Goal: Task Accomplishment & Management: Manage account settings

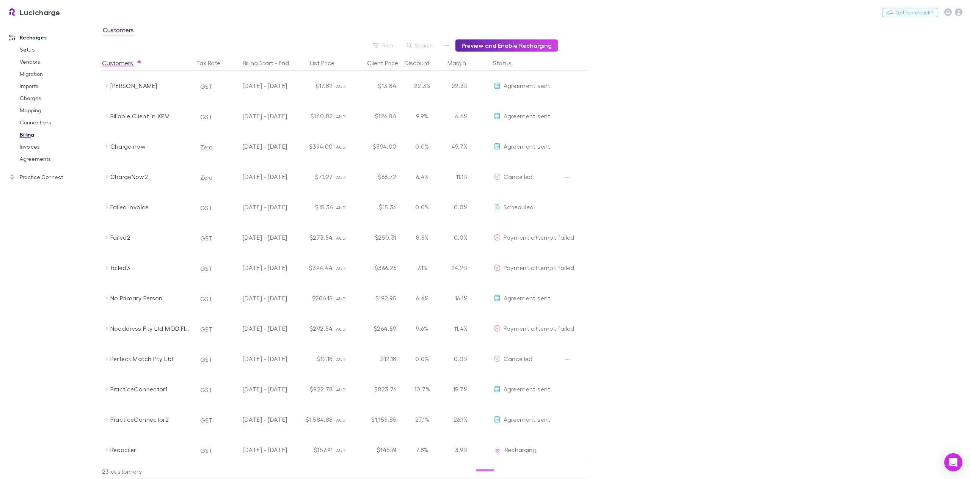
click at [33, 163] on link "Agreements" at bounding box center [59, 159] width 94 height 12
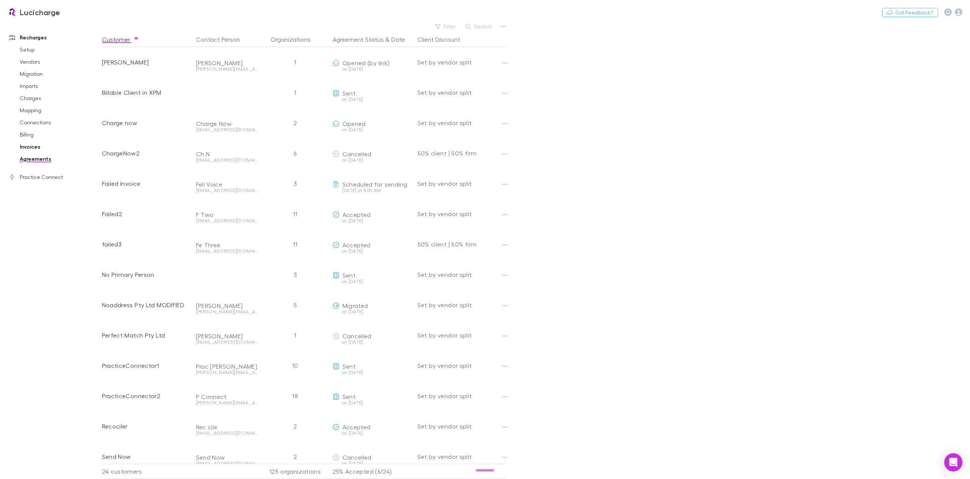
click at [28, 143] on link "Invoices" at bounding box center [59, 147] width 94 height 12
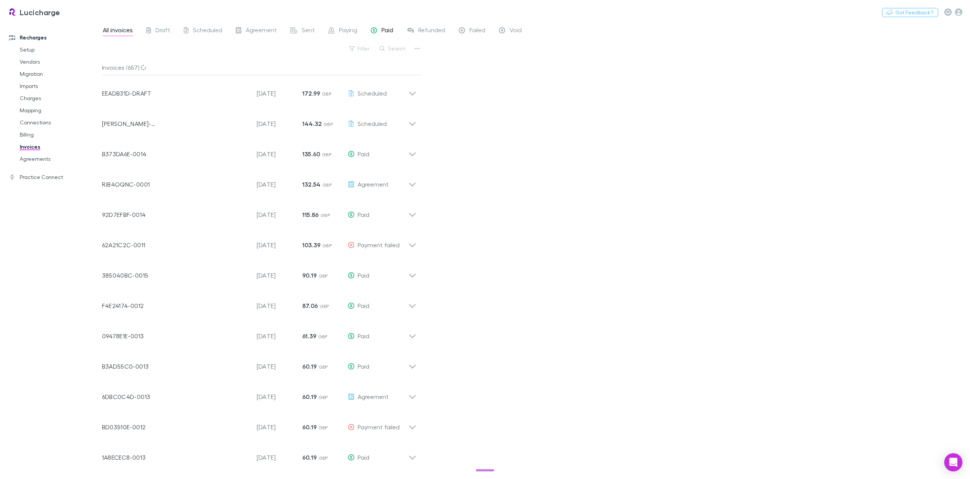
click at [378, 31] on div "Paid" at bounding box center [382, 31] width 22 height 10
click at [417, 92] on div "Invoice Number B373DA6E-0014 Customer Invoice Date 26 Sep 2025 Amount 135.60 GB…" at bounding box center [259, 90] width 326 height 30
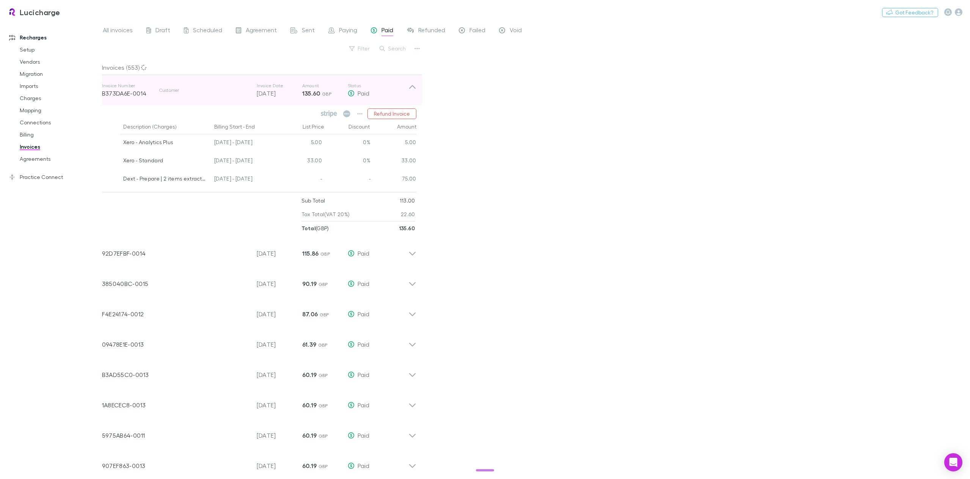
click at [413, 86] on icon at bounding box center [412, 87] width 6 height 4
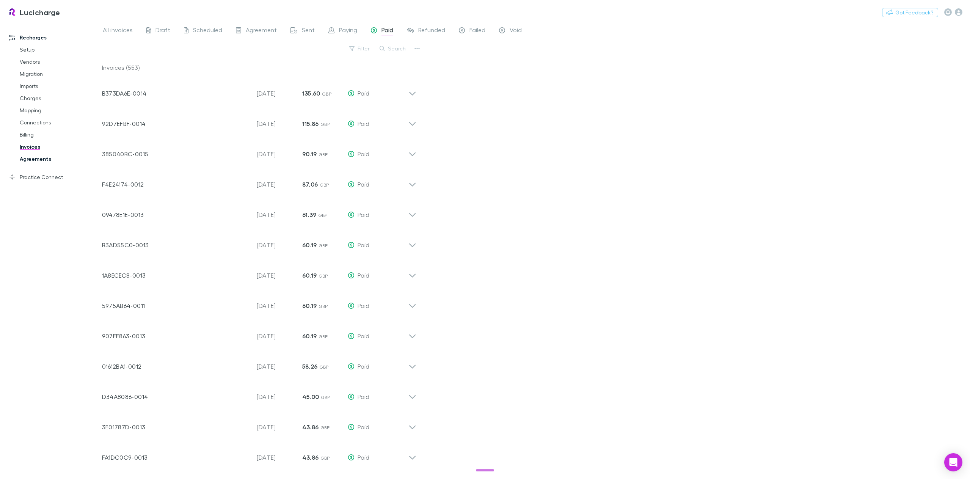
click at [34, 160] on link "Agreements" at bounding box center [59, 159] width 94 height 12
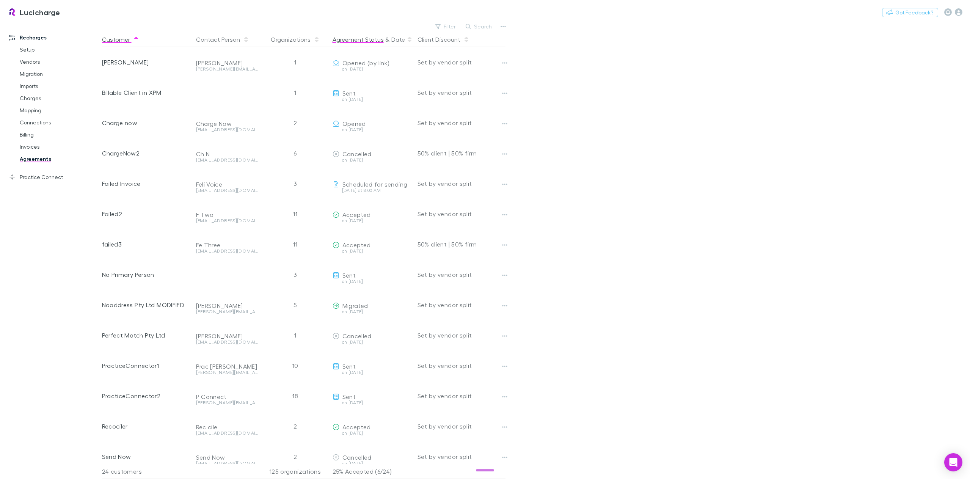
click at [365, 41] on button "Agreement Status" at bounding box center [357, 39] width 51 height 15
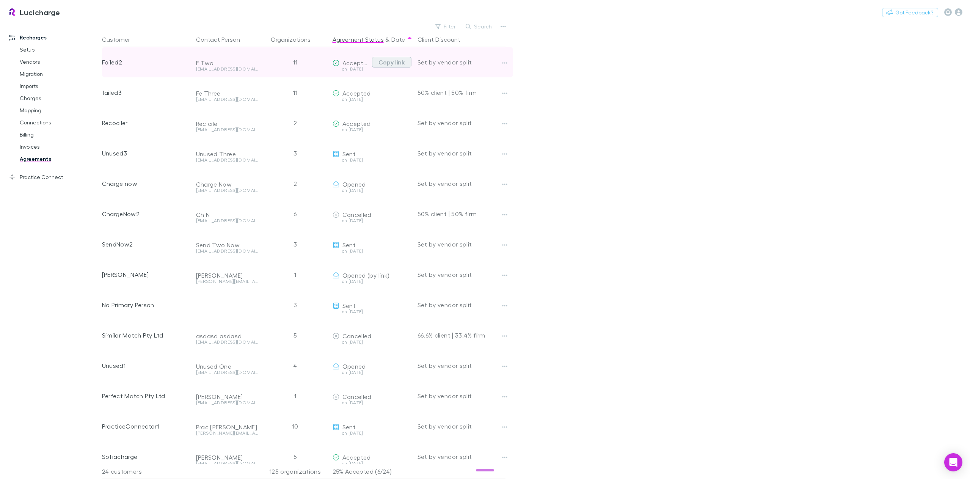
click at [394, 63] on button "Copy link" at bounding box center [391, 62] width 39 height 11
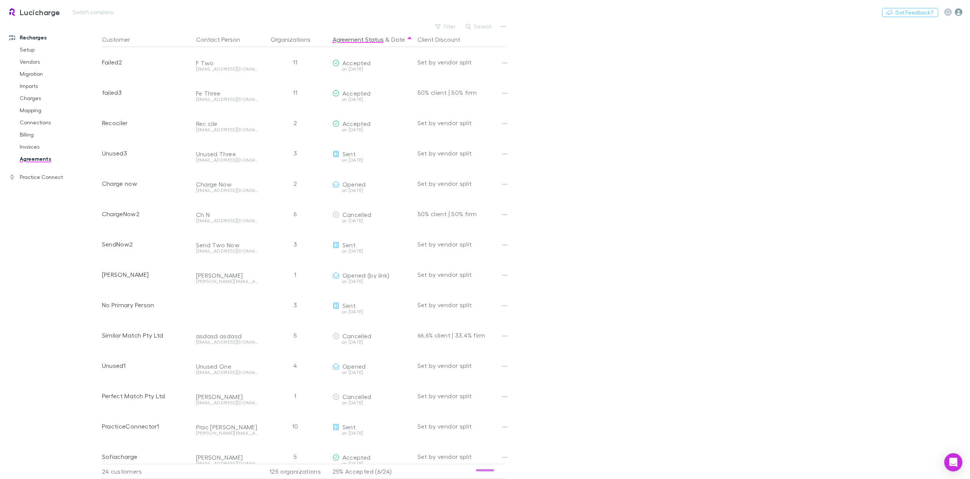
click at [959, 14] on icon "button" at bounding box center [959, 12] width 8 height 8
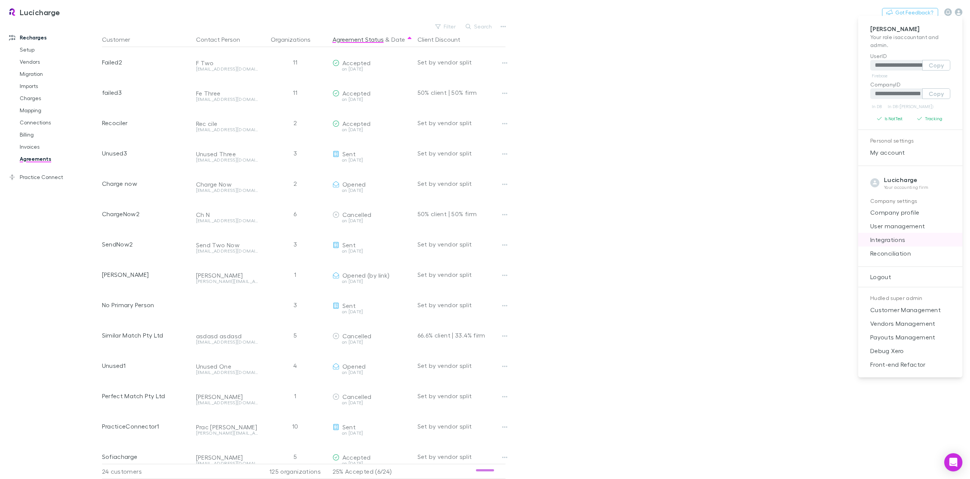
click at [901, 244] on span "Integrations" at bounding box center [910, 239] width 92 height 9
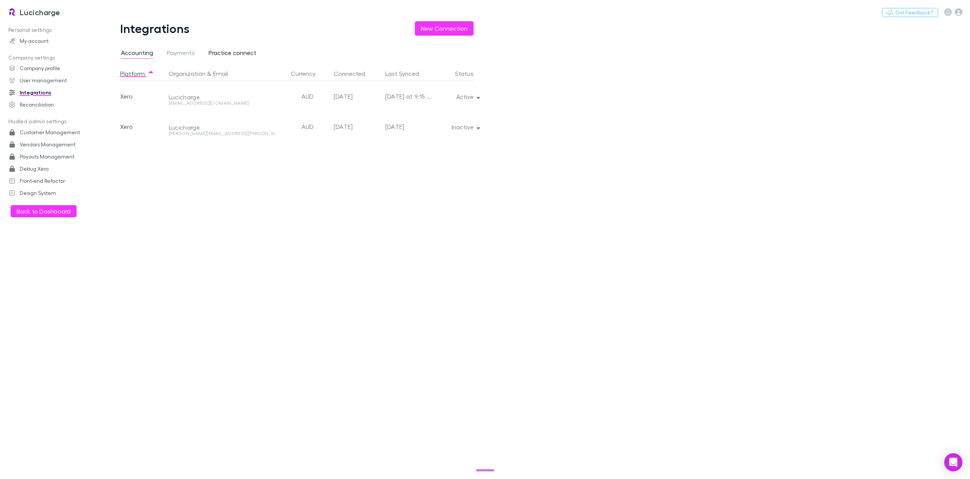
click at [223, 54] on span "Practice connect" at bounding box center [233, 54] width 48 height 10
click at [478, 99] on icon "button" at bounding box center [478, 96] width 3 height 5
click at [31, 10] on div at bounding box center [485, 239] width 970 height 479
click at [43, 13] on h3 "Lucicharge" at bounding box center [40, 12] width 41 height 9
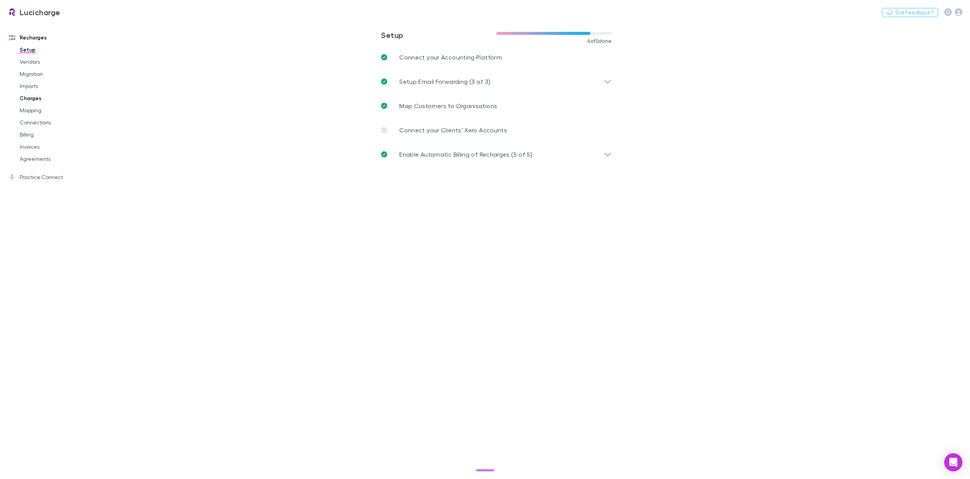
click at [35, 100] on link "Charges" at bounding box center [59, 98] width 94 height 12
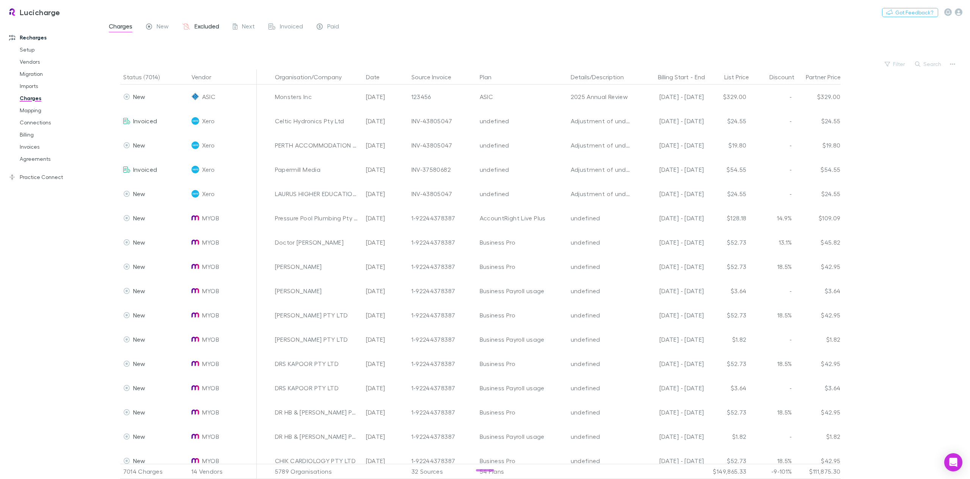
click at [206, 22] on link "Excluded" at bounding box center [201, 27] width 38 height 12
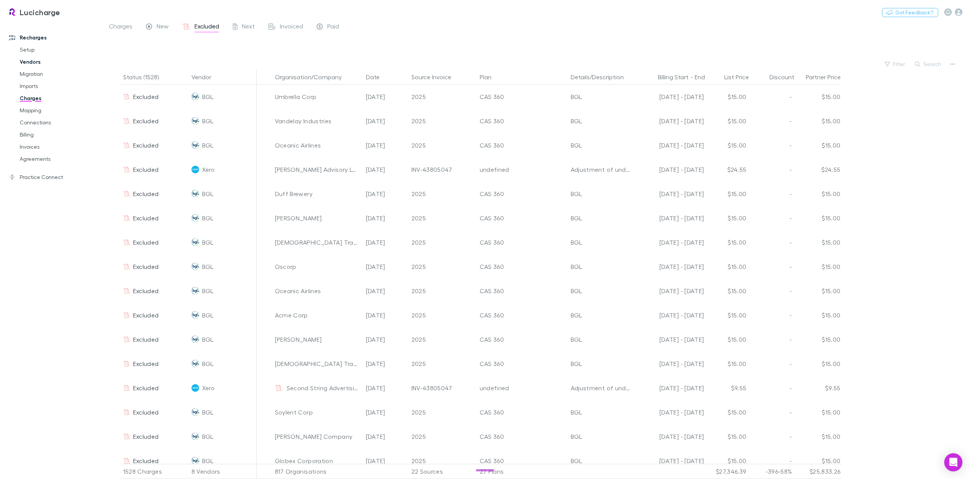
click at [32, 66] on link "Vendors" at bounding box center [59, 62] width 94 height 12
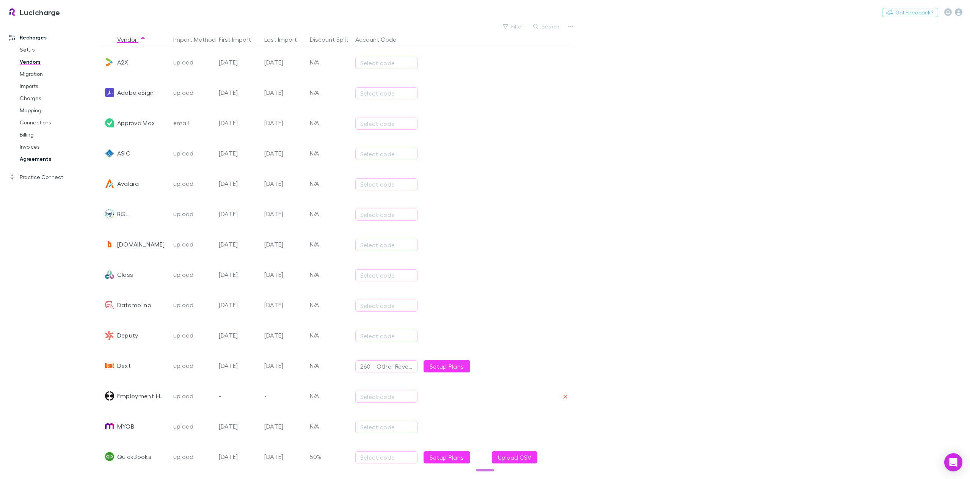
click at [45, 163] on link "Agreements" at bounding box center [59, 159] width 94 height 12
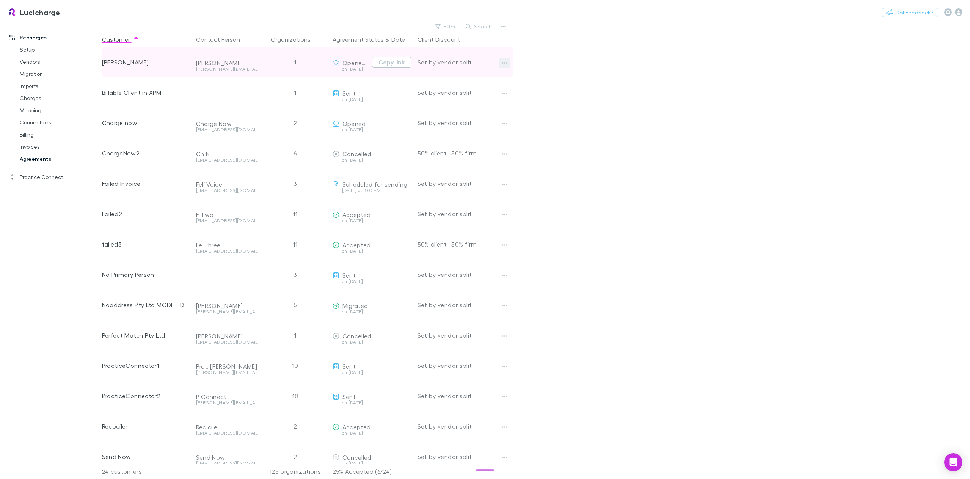
click at [502, 63] on icon "button" at bounding box center [504, 63] width 5 height 6
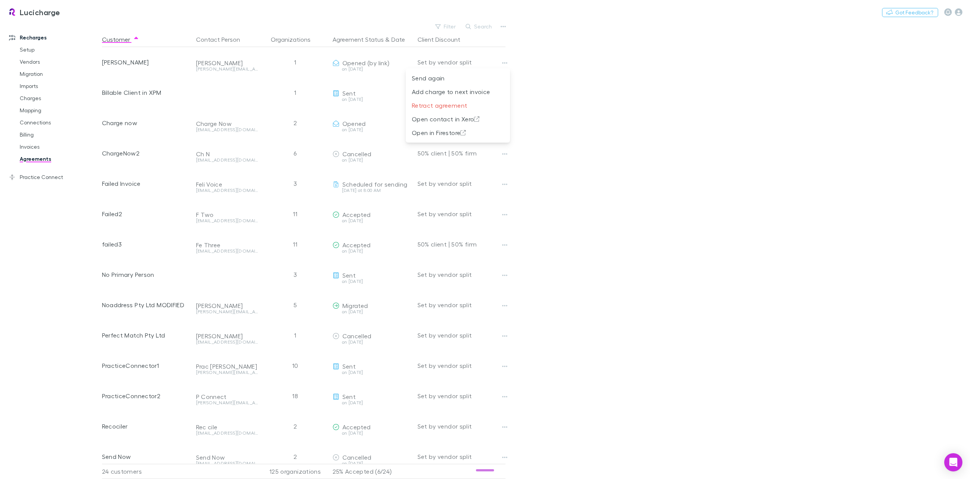
click at [721, 145] on div at bounding box center [485, 239] width 970 height 479
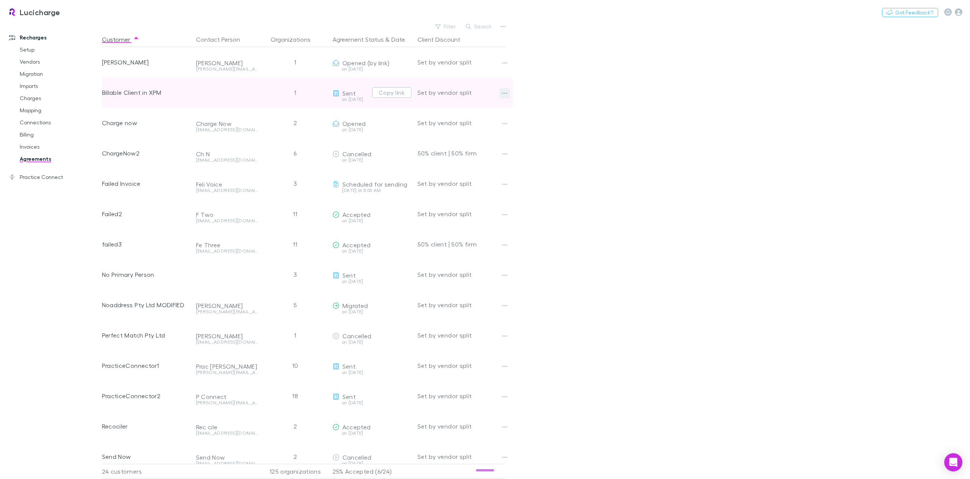
click at [509, 93] on button "button" at bounding box center [504, 93] width 11 height 11
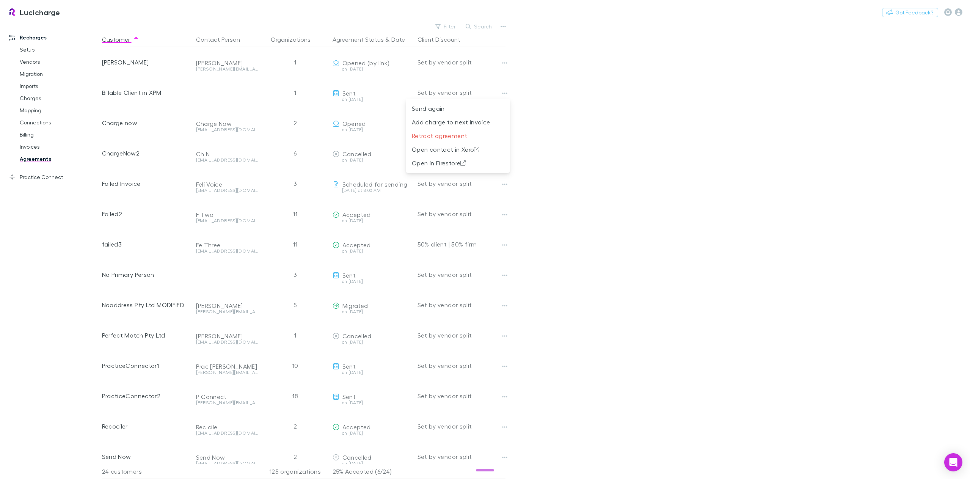
click at [703, 138] on div at bounding box center [485, 239] width 970 height 479
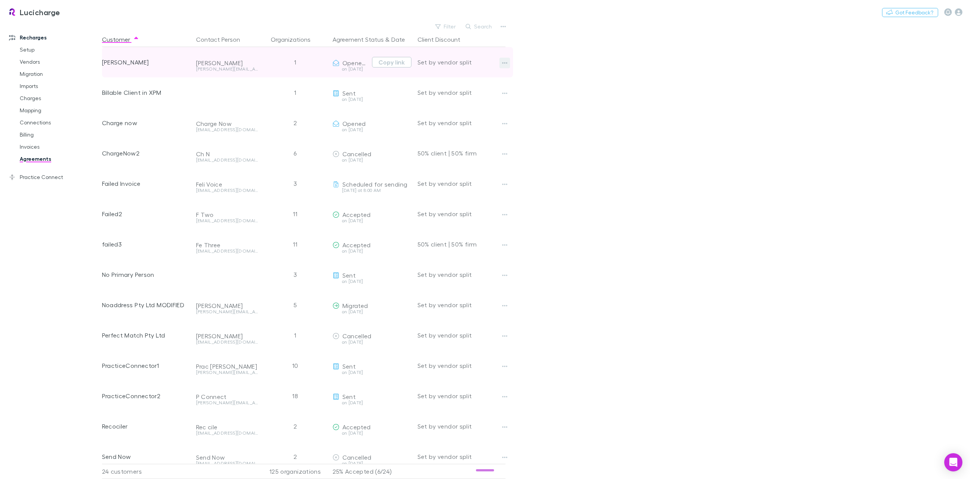
click at [502, 61] on icon "button" at bounding box center [504, 63] width 5 height 6
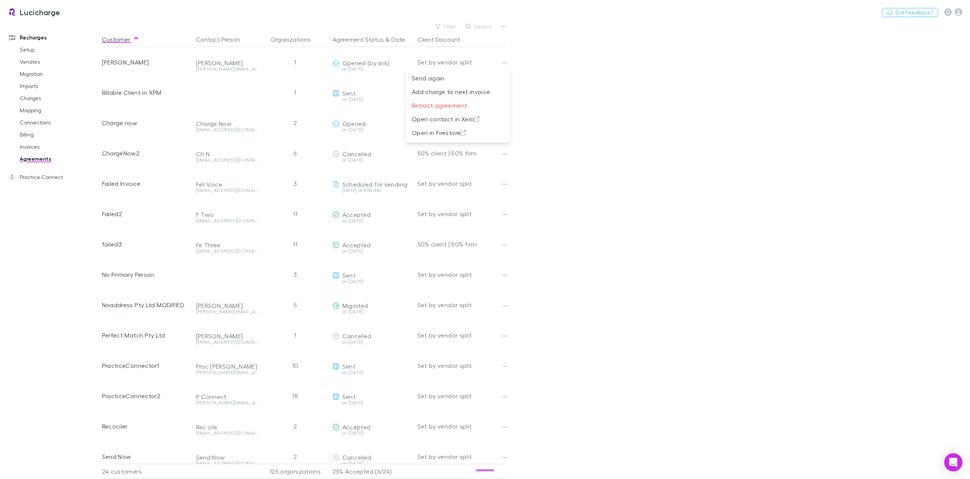
click at [590, 85] on div at bounding box center [485, 239] width 970 height 479
click at [95, 14] on button "Switch company" at bounding box center [93, 12] width 50 height 9
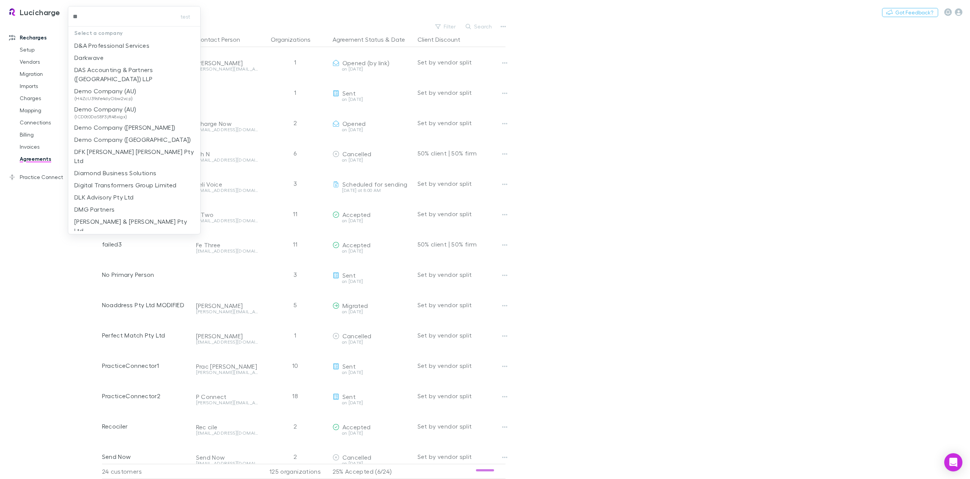
type input "***"
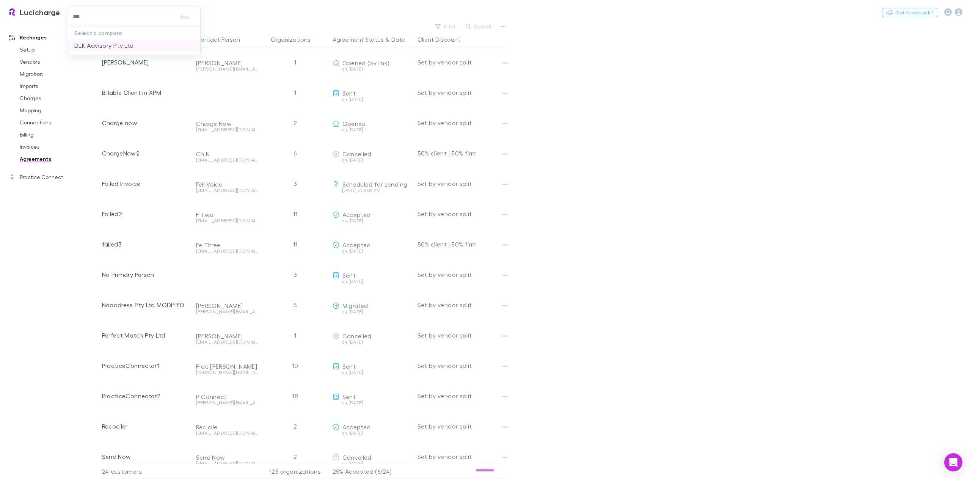
click at [108, 49] on p "DLK Advisory Pty Ltd" at bounding box center [103, 45] width 59 height 9
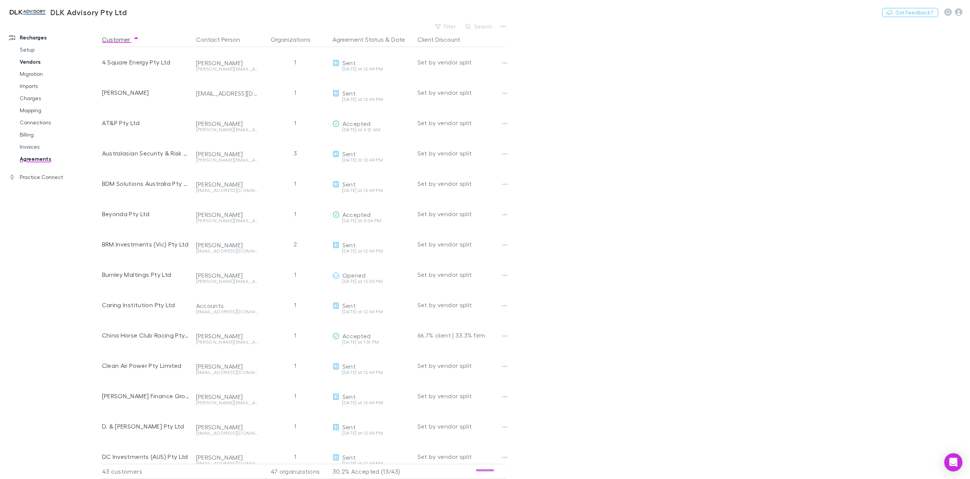
click at [34, 63] on link "Vendors" at bounding box center [59, 62] width 94 height 12
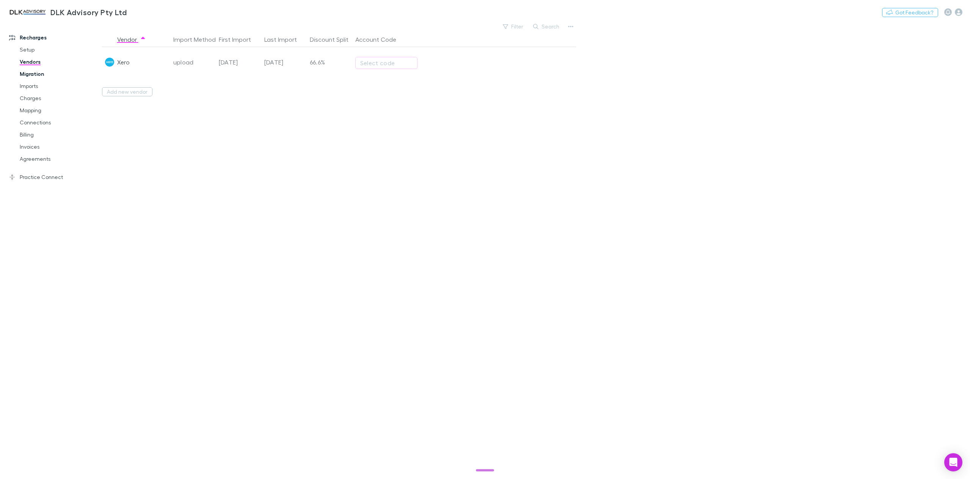
click at [28, 78] on link "Migration" at bounding box center [59, 74] width 94 height 12
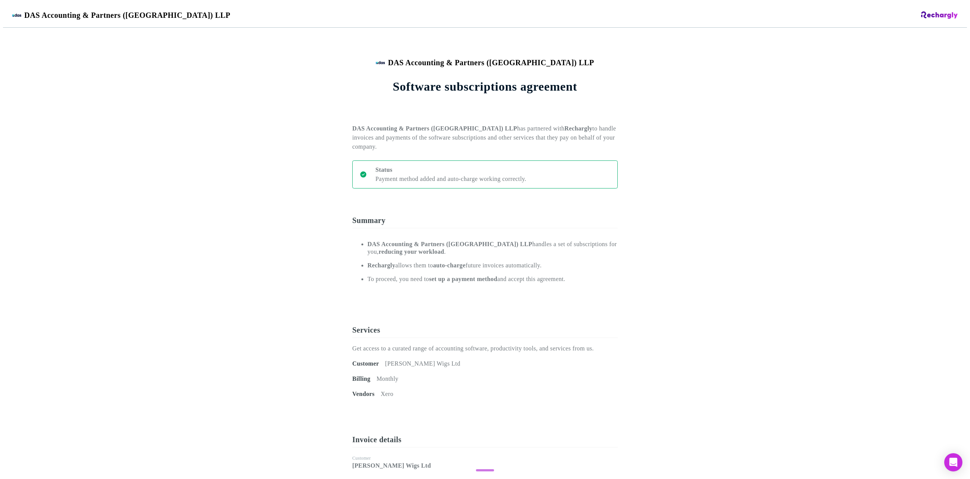
scroll to position [303, 0]
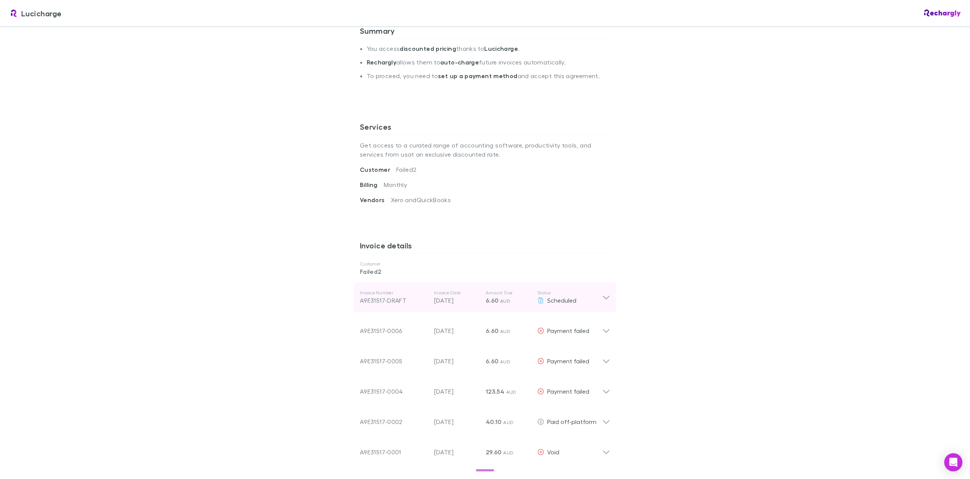
scroll to position [190, 0]
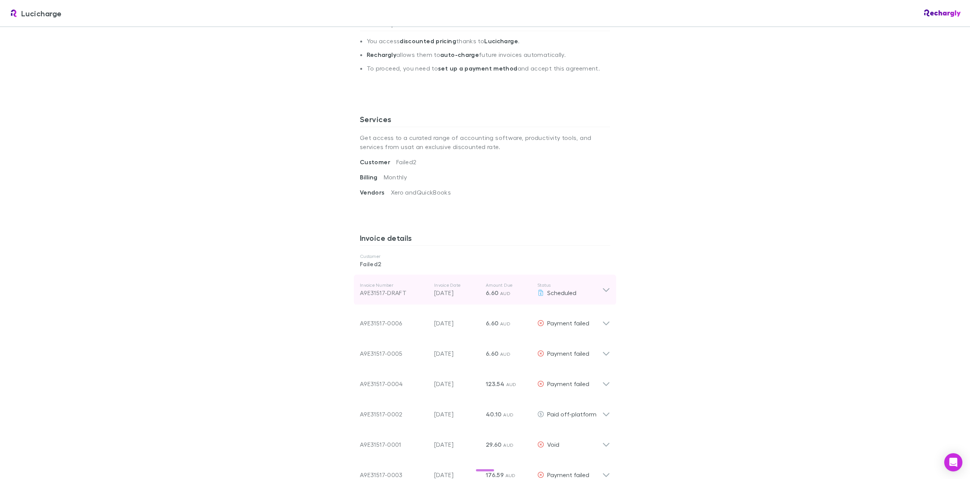
click at [603, 291] on icon at bounding box center [606, 290] width 6 height 4
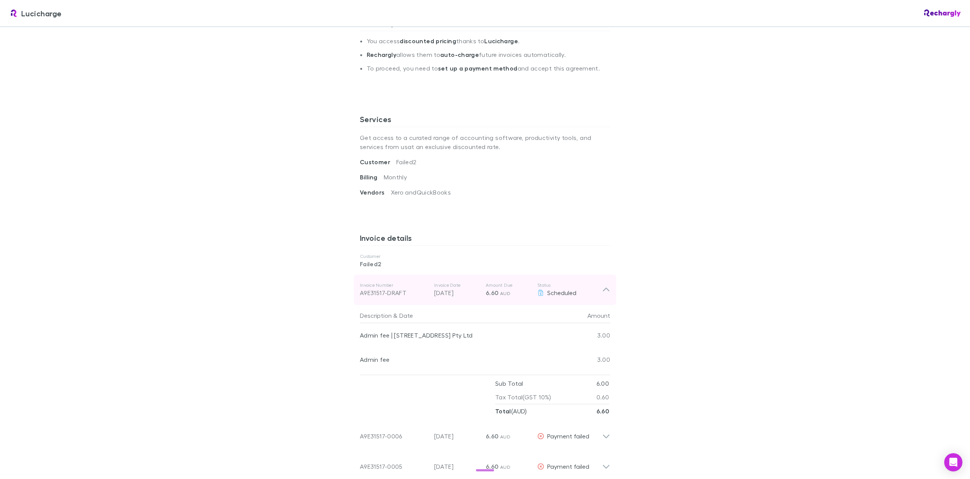
click at [603, 291] on icon at bounding box center [606, 289] width 8 height 9
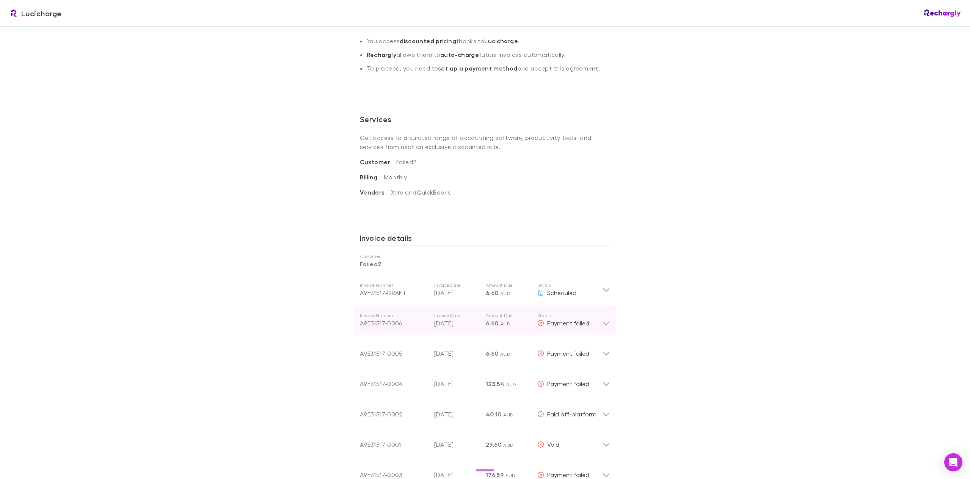
click at [602, 323] on icon at bounding box center [606, 319] width 8 height 15
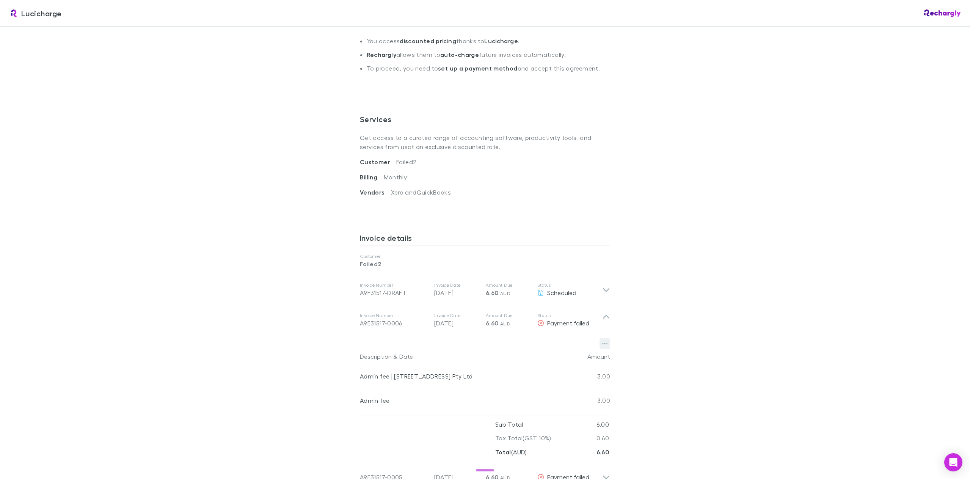
click at [602, 347] on icon "button" at bounding box center [604, 343] width 5 height 6
click at [665, 336] on div at bounding box center [485, 239] width 970 height 479
click at [500, 323] on span "AUD" at bounding box center [505, 324] width 10 height 6
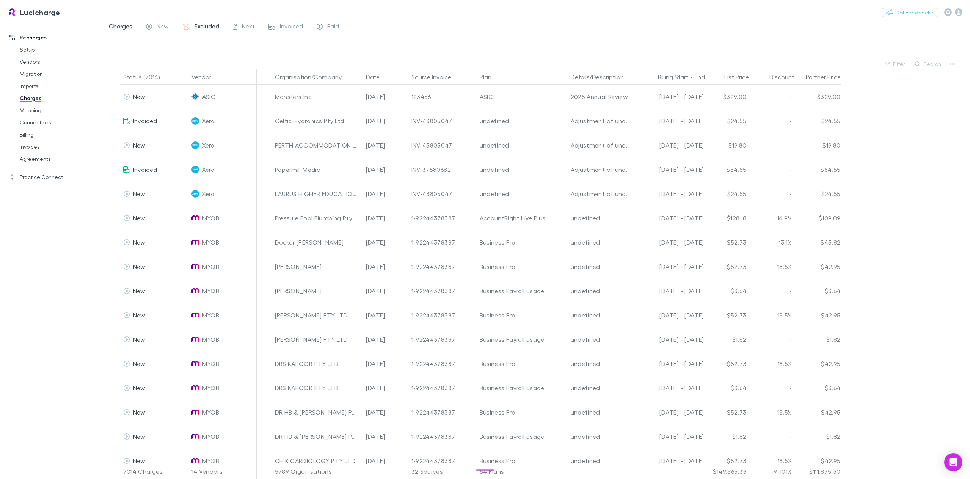
click at [209, 25] on span "Excluded" at bounding box center [206, 27] width 25 height 10
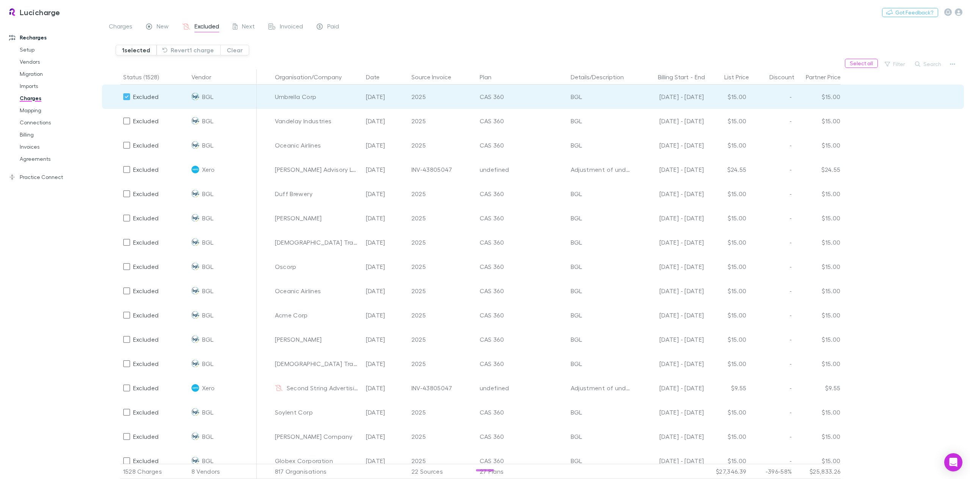
click at [312, 58] on div "1 selected Revert 1 charge Clear" at bounding box center [543, 47] width 854 height 23
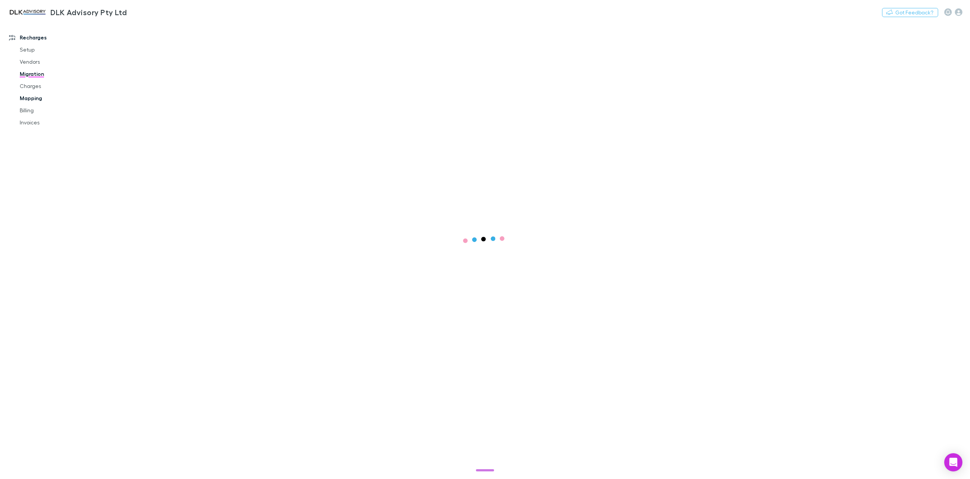
click at [32, 99] on link "Mapping" at bounding box center [59, 98] width 94 height 12
click at [160, 30] on span "Confirmed" at bounding box center [160, 31] width 30 height 10
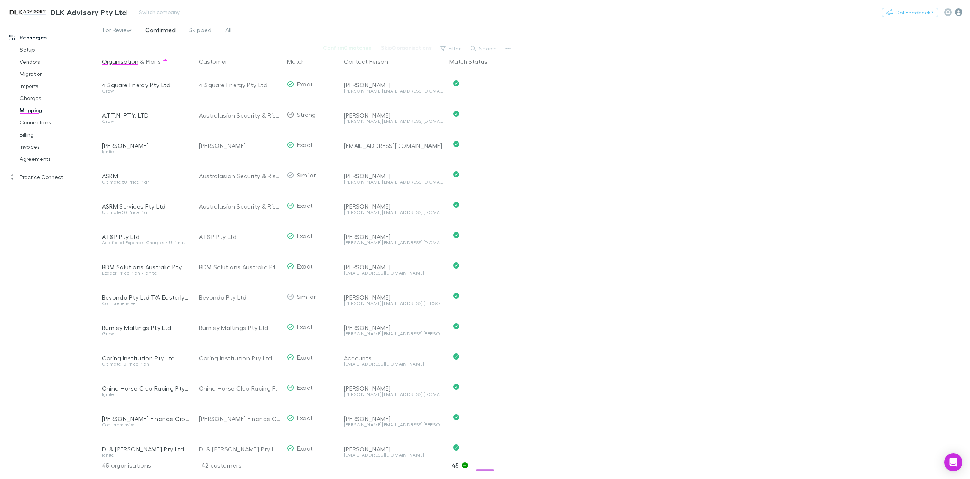
click at [958, 12] on icon "button" at bounding box center [959, 12] width 8 height 8
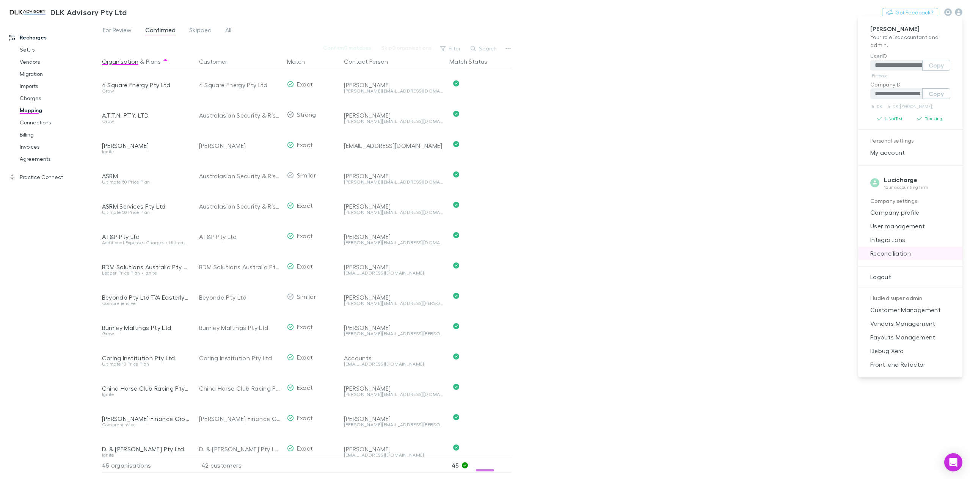
click at [902, 252] on span "Reconciliation" at bounding box center [910, 253] width 92 height 9
